Goal: Task Accomplishment & Management: Manage account settings

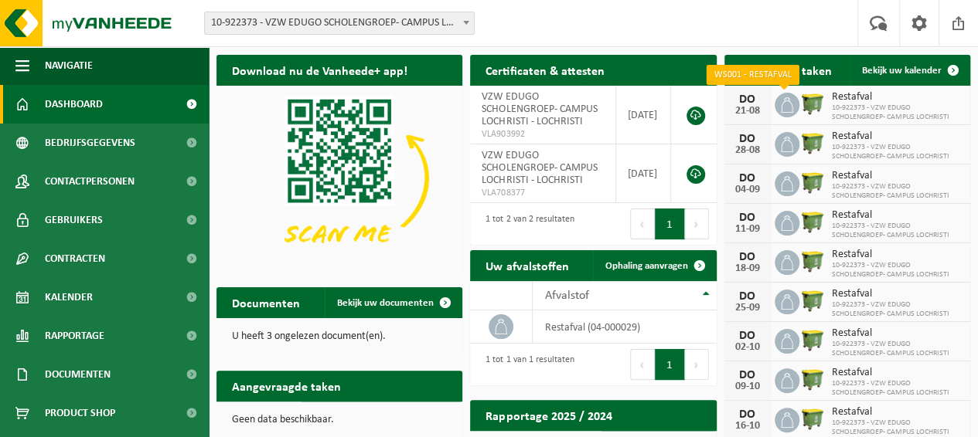
click at [777, 106] on span at bounding box center [786, 105] width 25 height 25
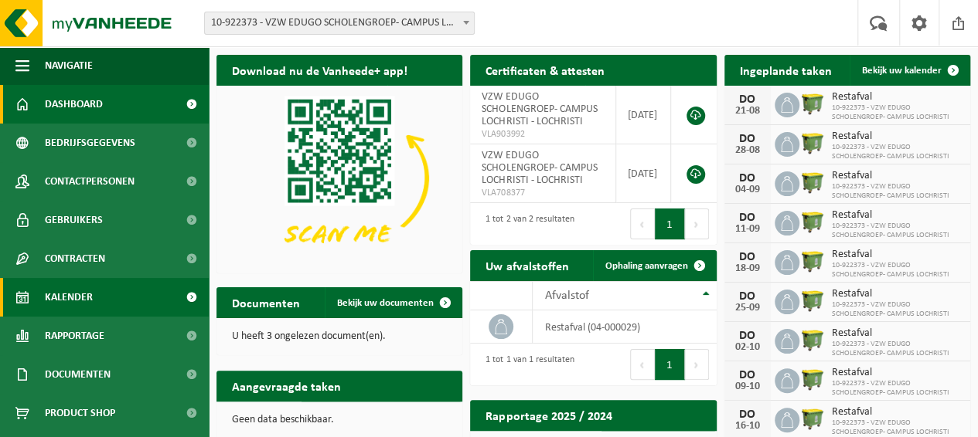
click at [174, 299] on span at bounding box center [191, 297] width 35 height 39
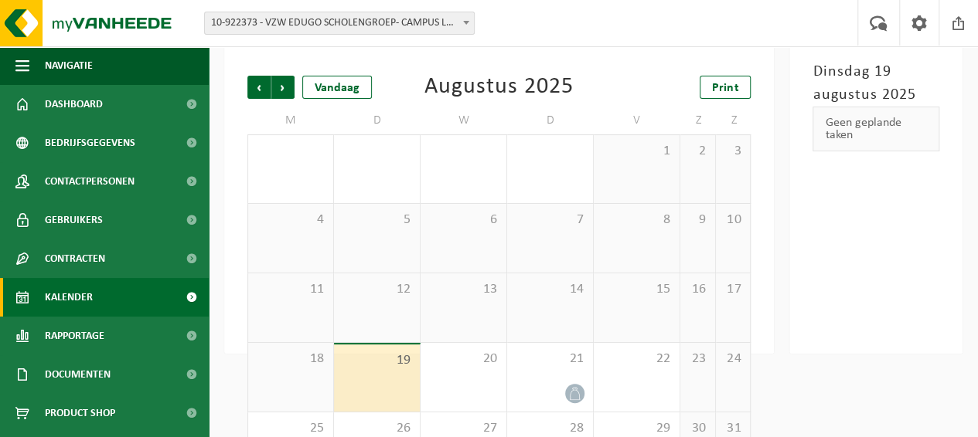
scroll to position [135, 0]
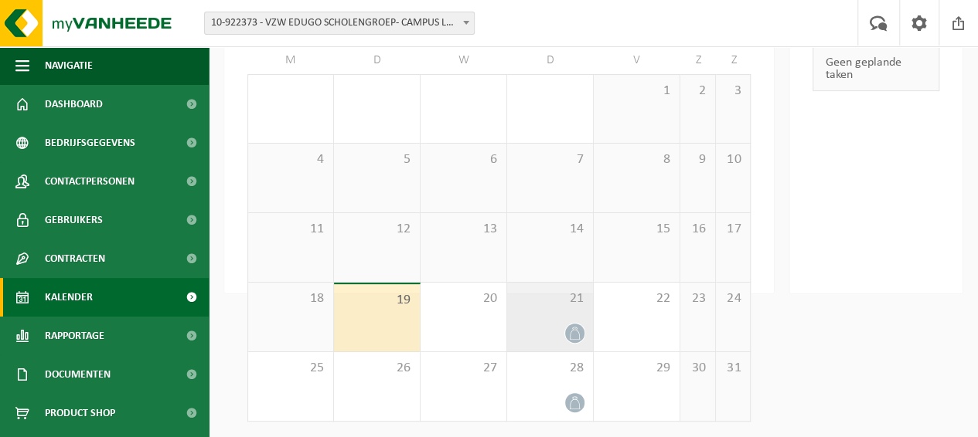
click at [572, 335] on icon at bounding box center [574, 333] width 13 height 13
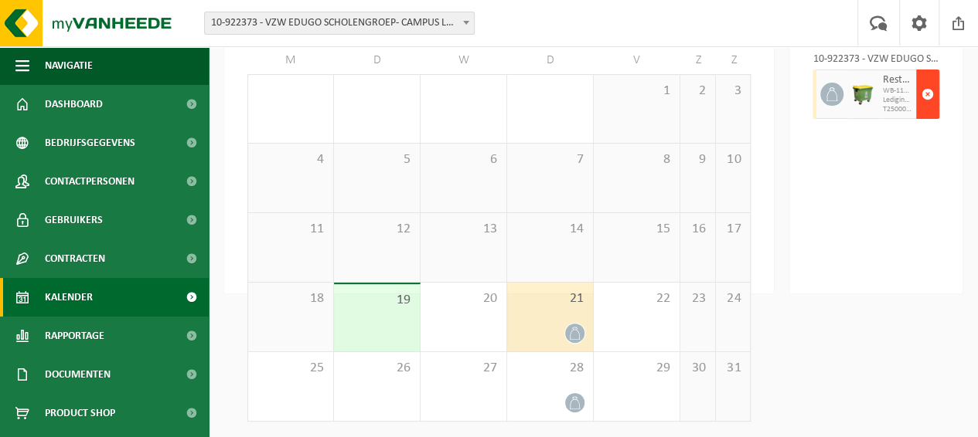
click at [926, 92] on span "button" at bounding box center [927, 94] width 12 height 31
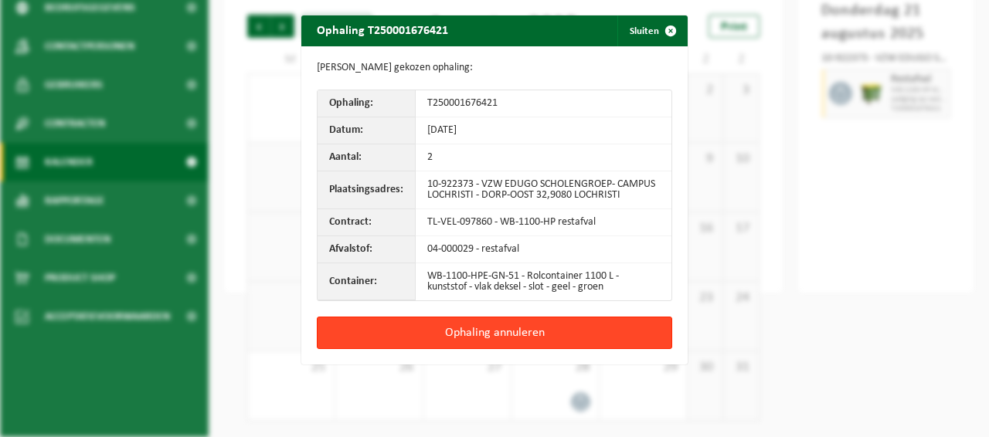
click at [528, 332] on button "Ophaling annuleren" at bounding box center [495, 333] width 356 height 32
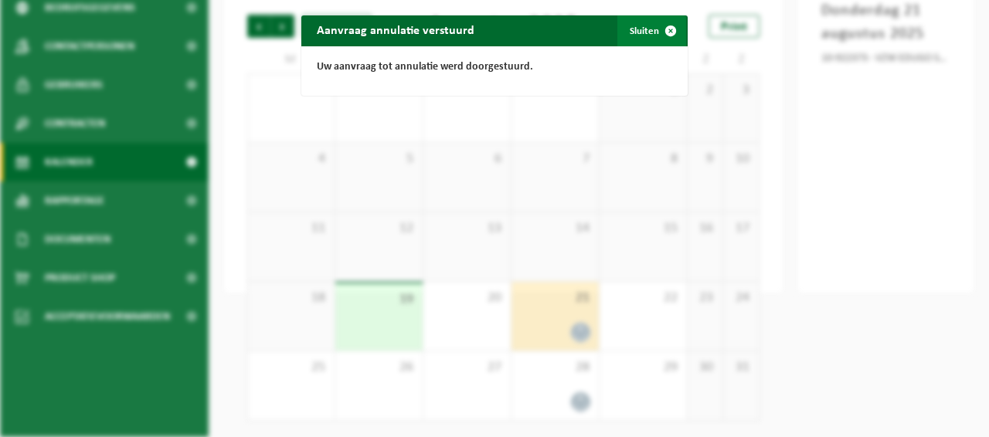
click at [631, 31] on button "Sluiten" at bounding box center [652, 30] width 69 height 31
